Goal: Check status: Check status

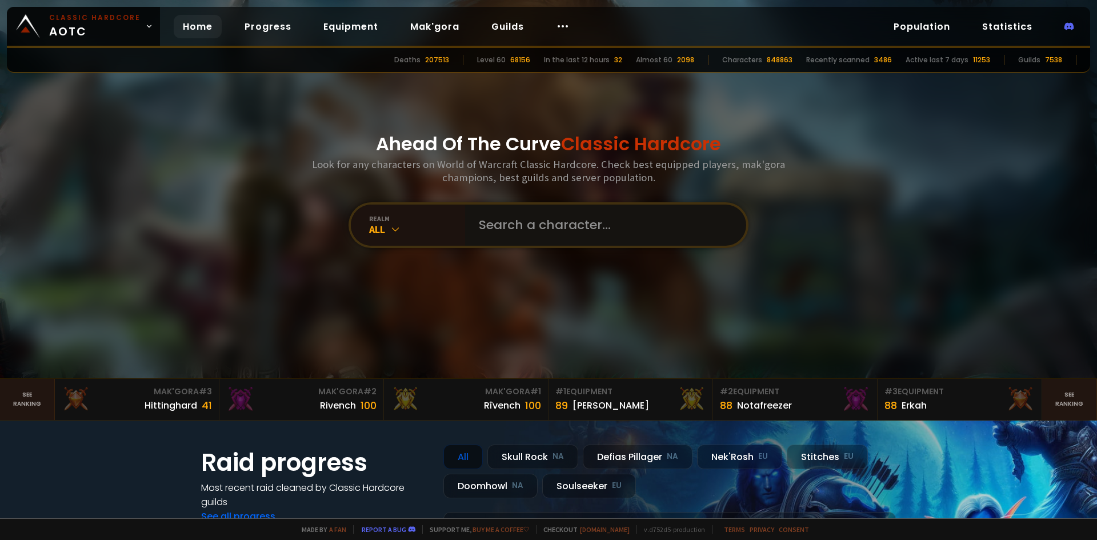
click at [498, 229] on input "text" at bounding box center [602, 225] width 261 height 41
type input "modk"
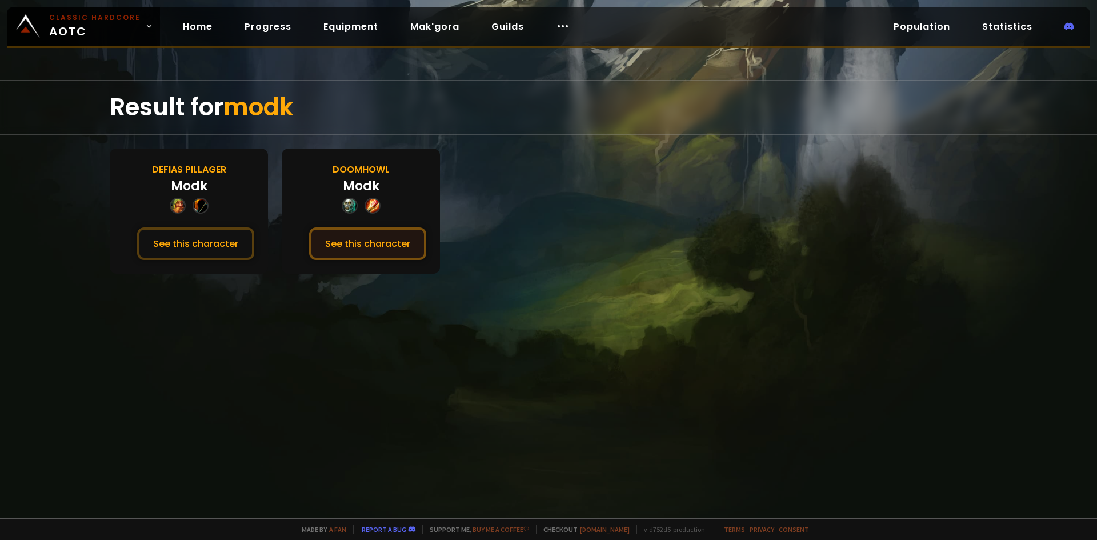
click at [372, 243] on button "See this character" at bounding box center [367, 243] width 117 height 33
